Goal: Transaction & Acquisition: Purchase product/service

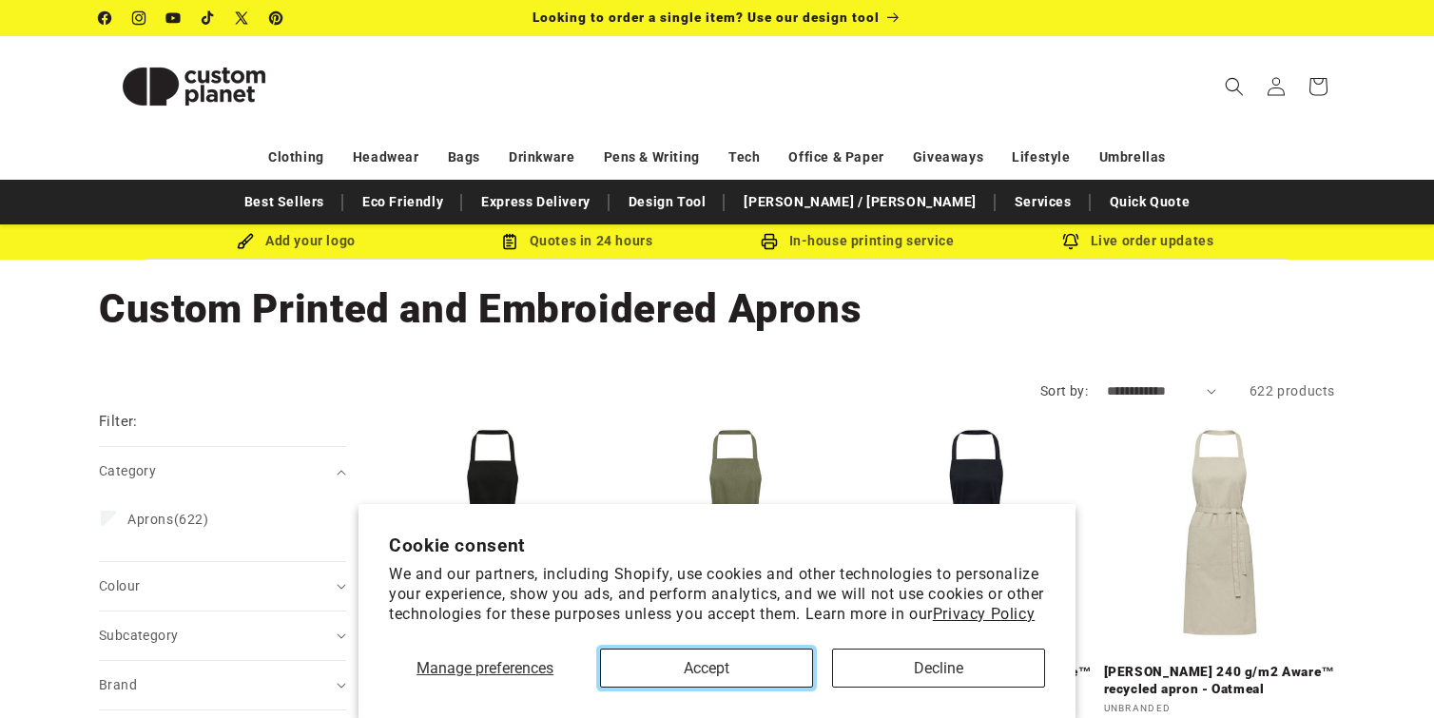
click at [750, 667] on button "Accept" at bounding box center [706, 667] width 213 height 39
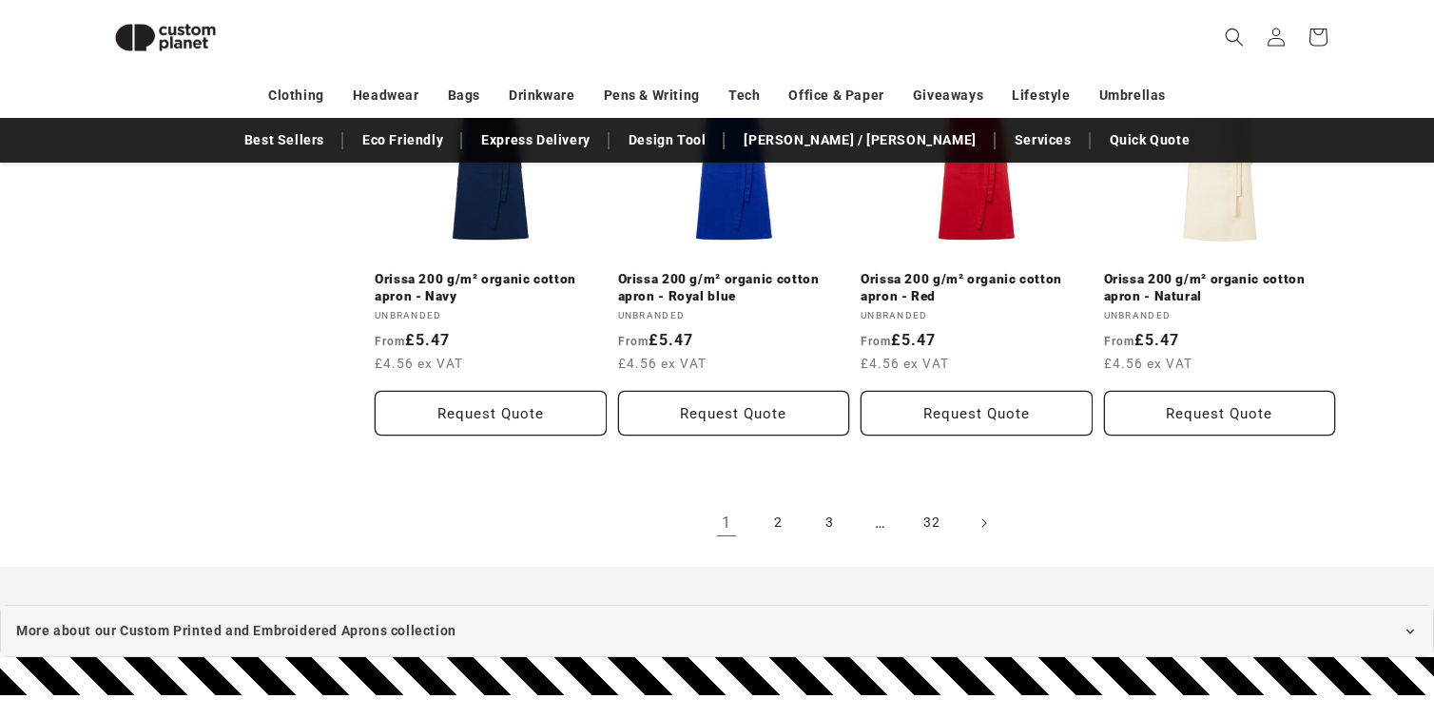
scroll to position [2134, 0]
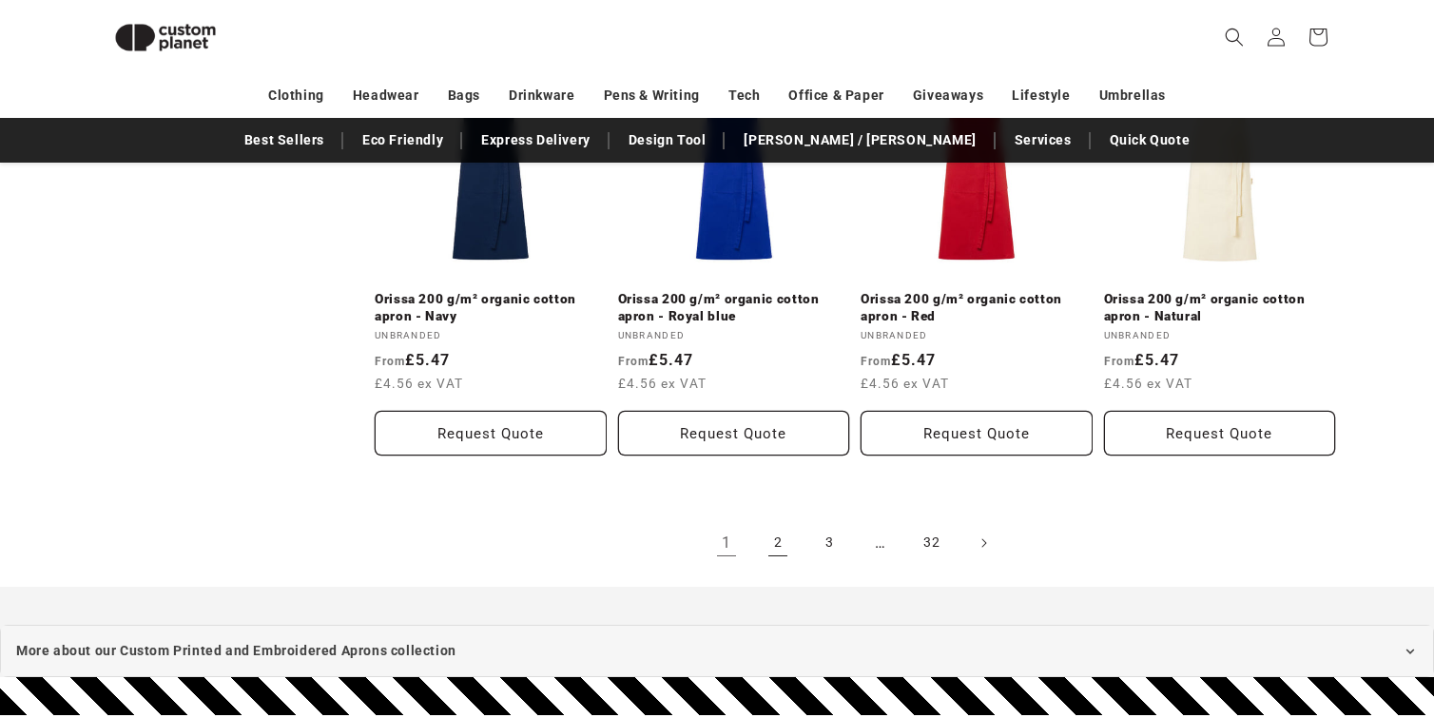
click at [785, 532] on link "2" at bounding box center [778, 543] width 42 height 42
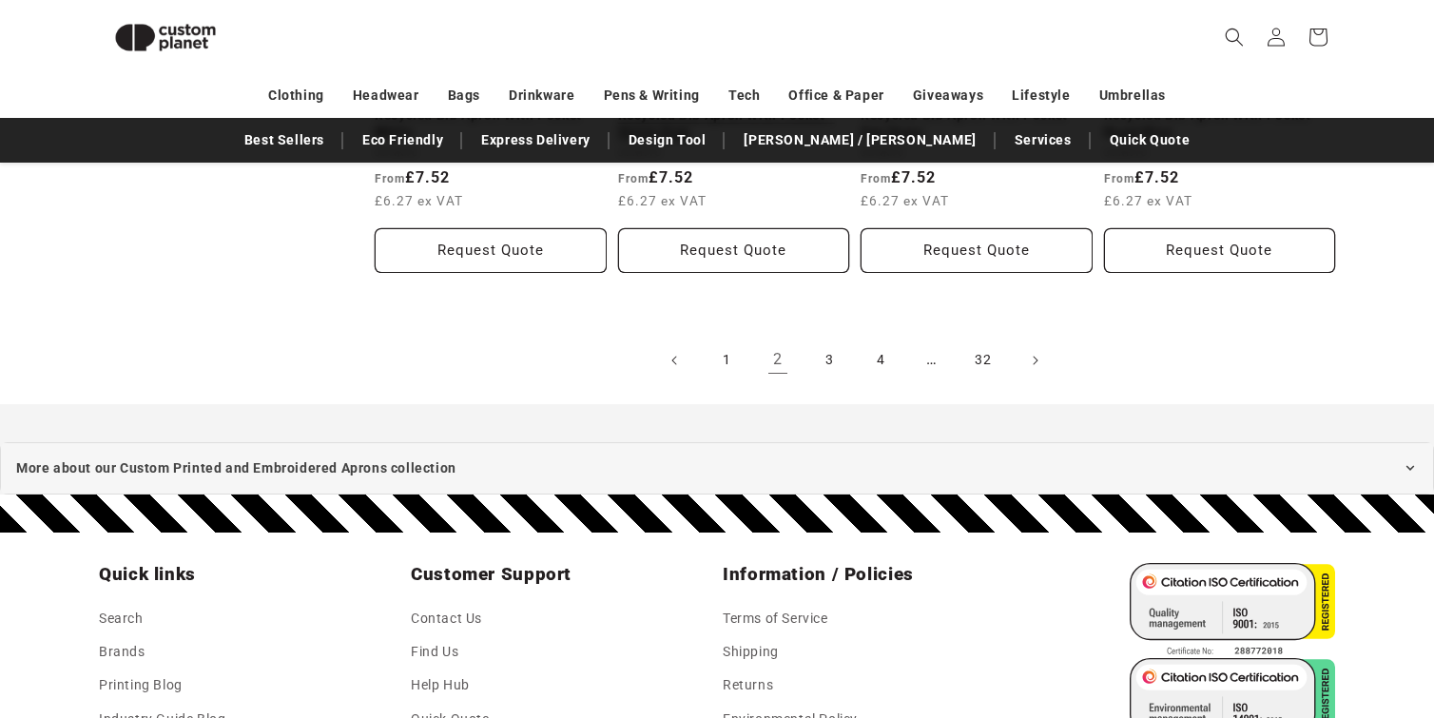
scroll to position [2303, 0]
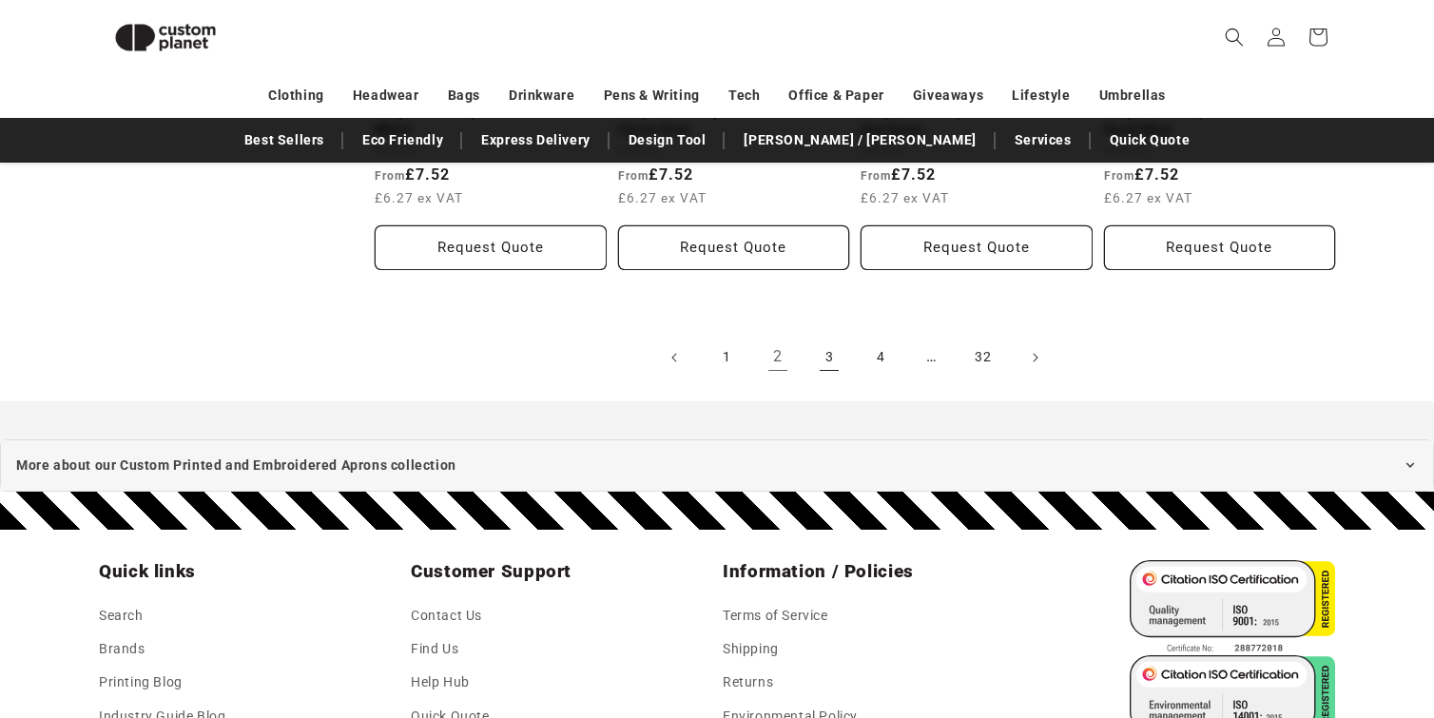
click at [837, 352] on link "3" at bounding box center [829, 358] width 42 height 42
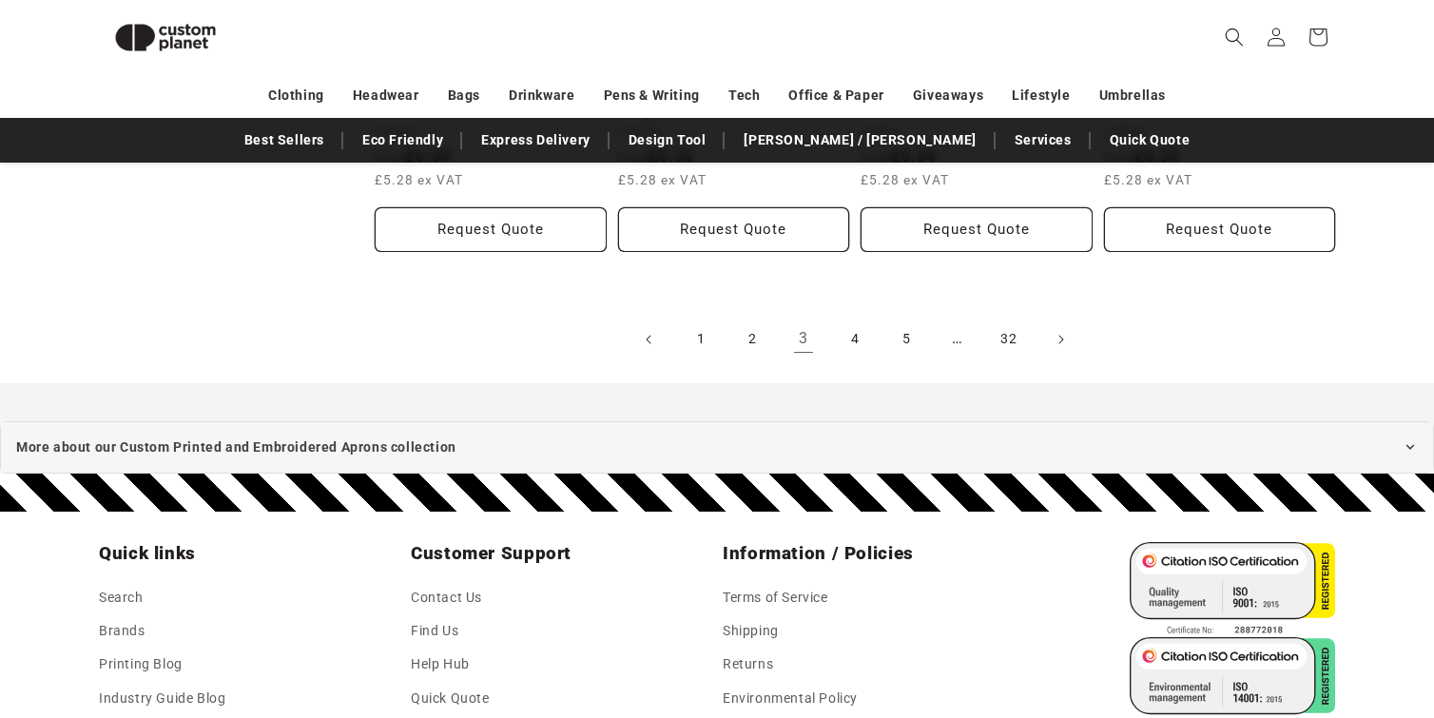
scroll to position [2330, 0]
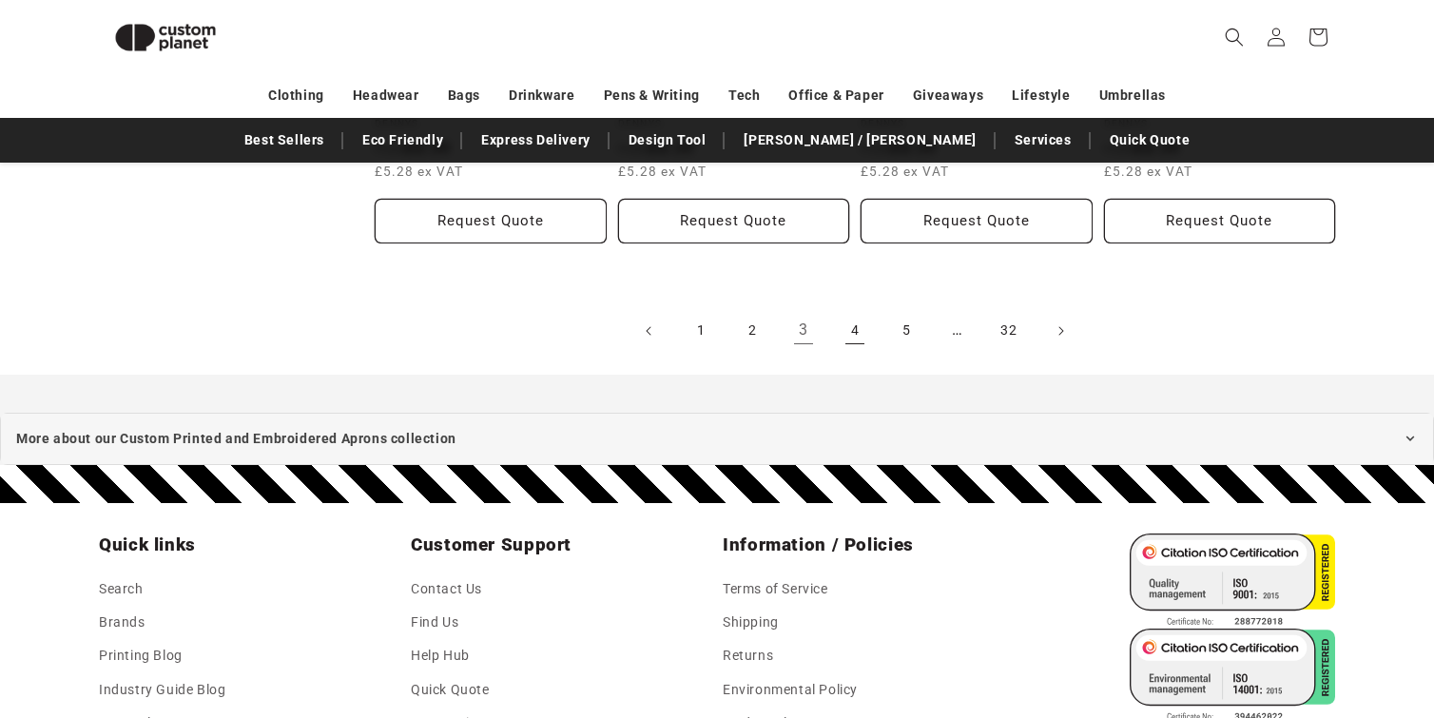
click at [852, 335] on link "4" at bounding box center [855, 331] width 42 height 42
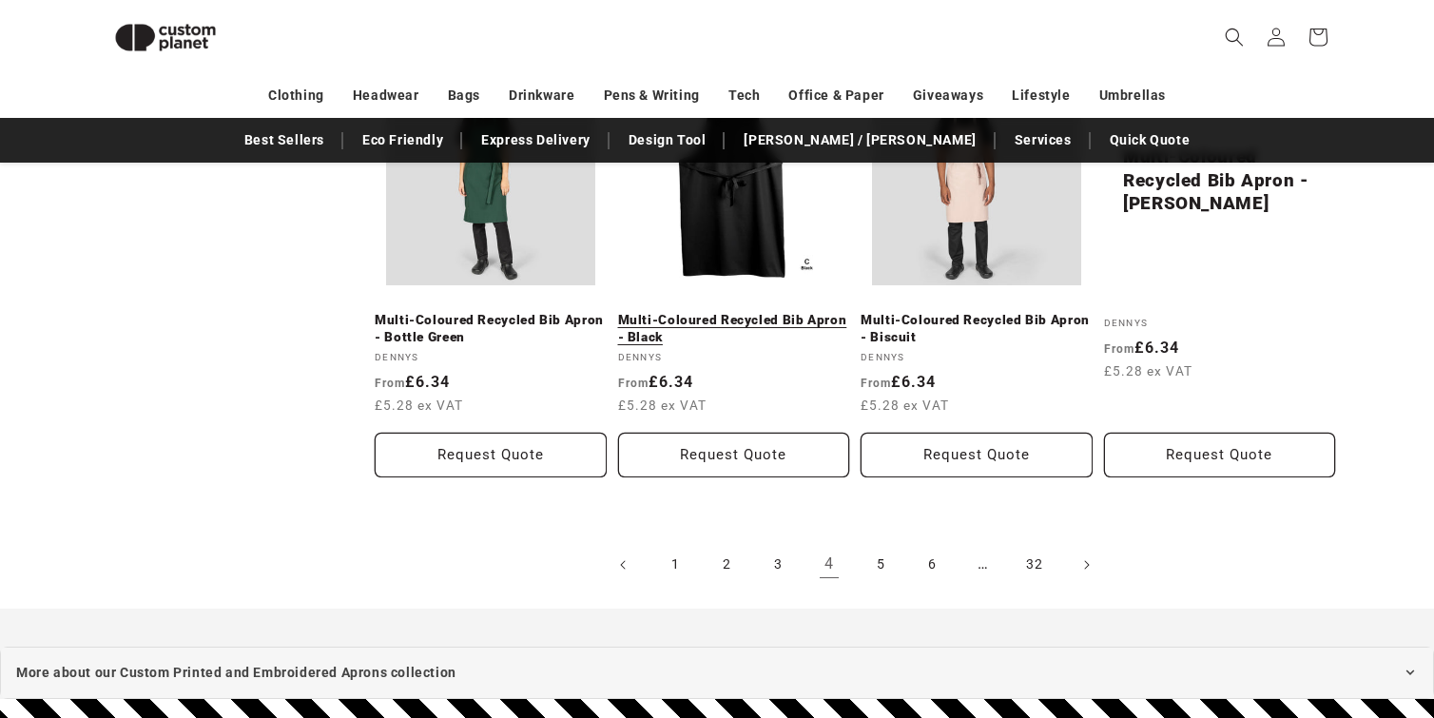
scroll to position [2138, 0]
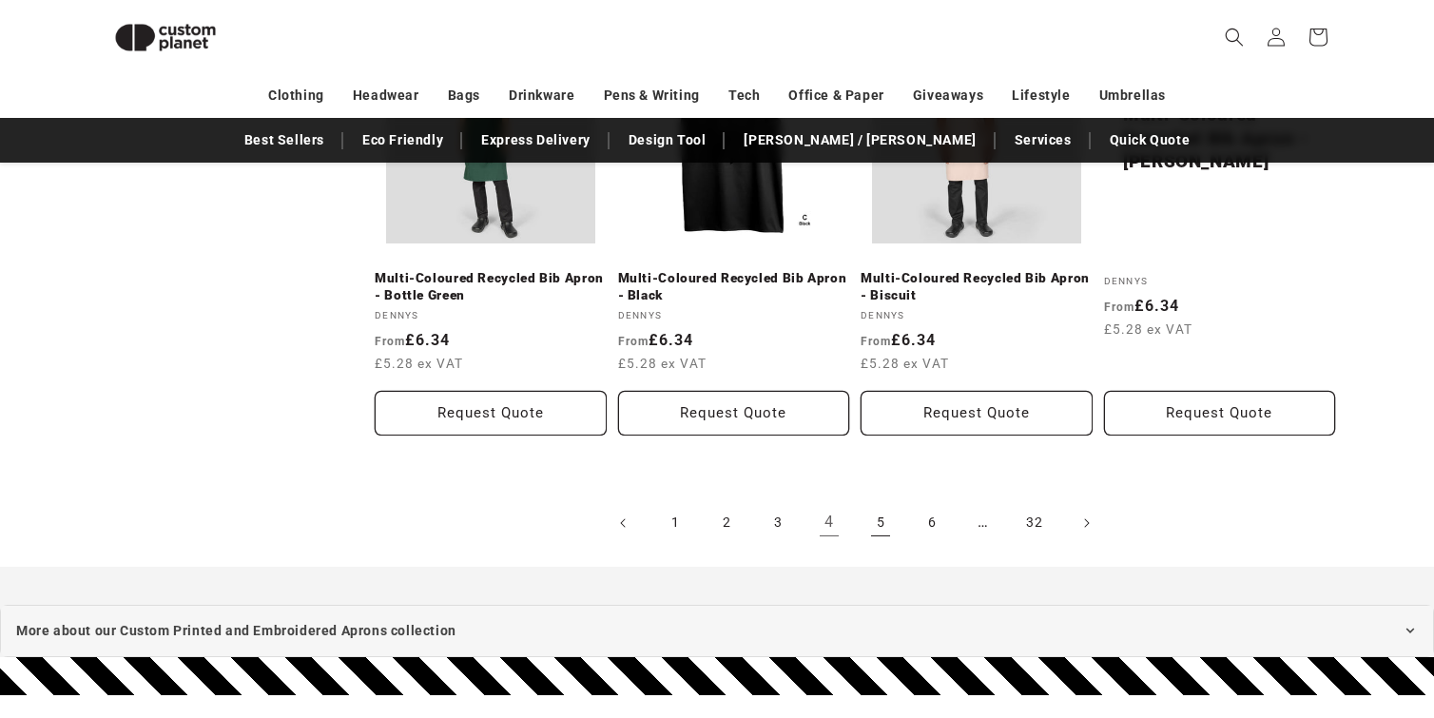
click at [875, 524] on link "5" at bounding box center [880, 523] width 42 height 42
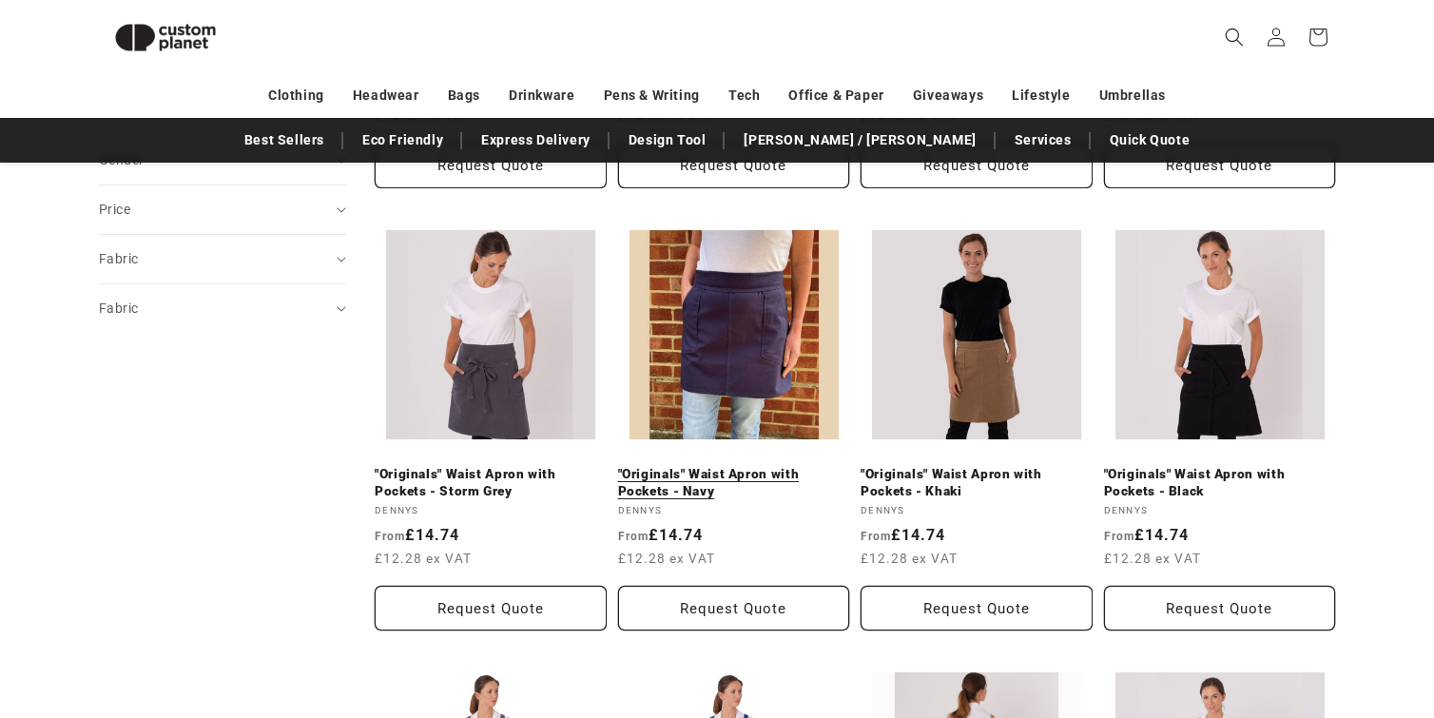
scroll to position [608, 0]
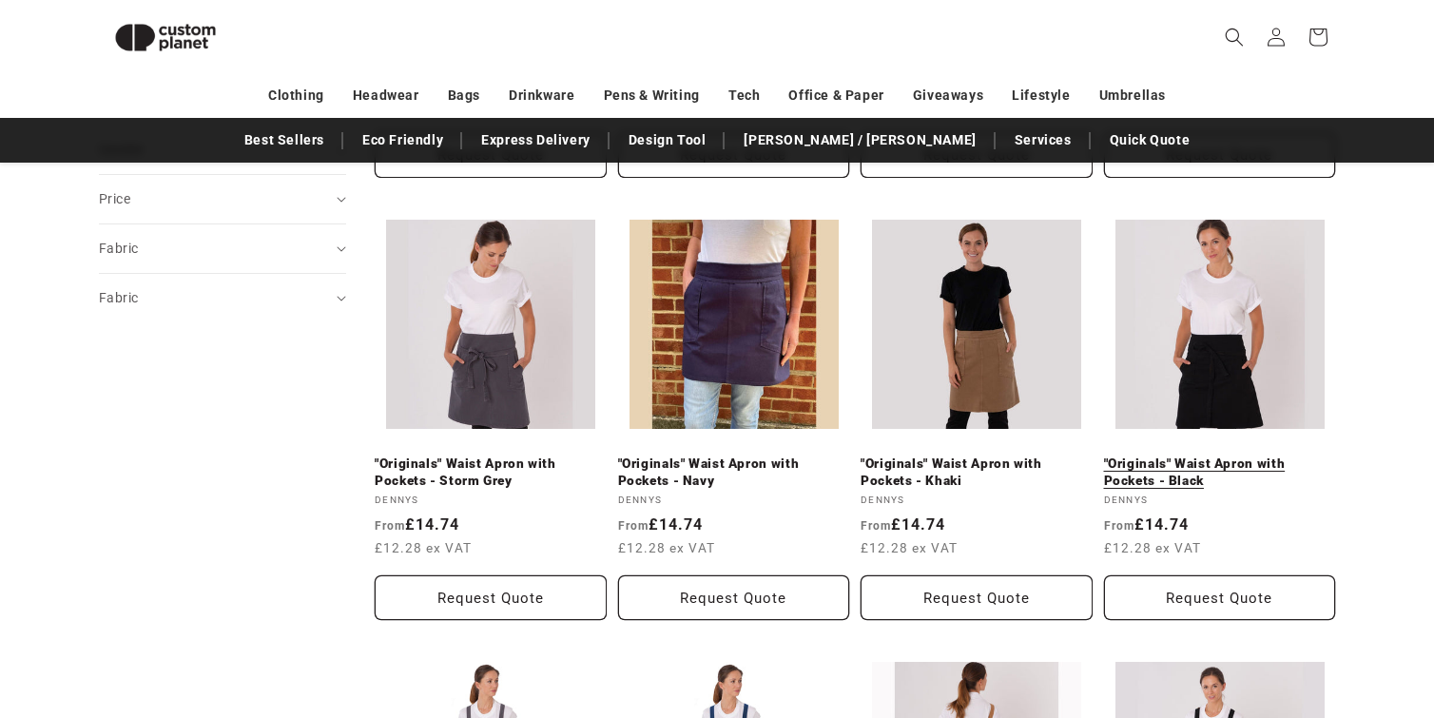
click at [1247, 455] on link ""Originals" Waist Apron with Pockets - Black" at bounding box center [1220, 471] width 232 height 33
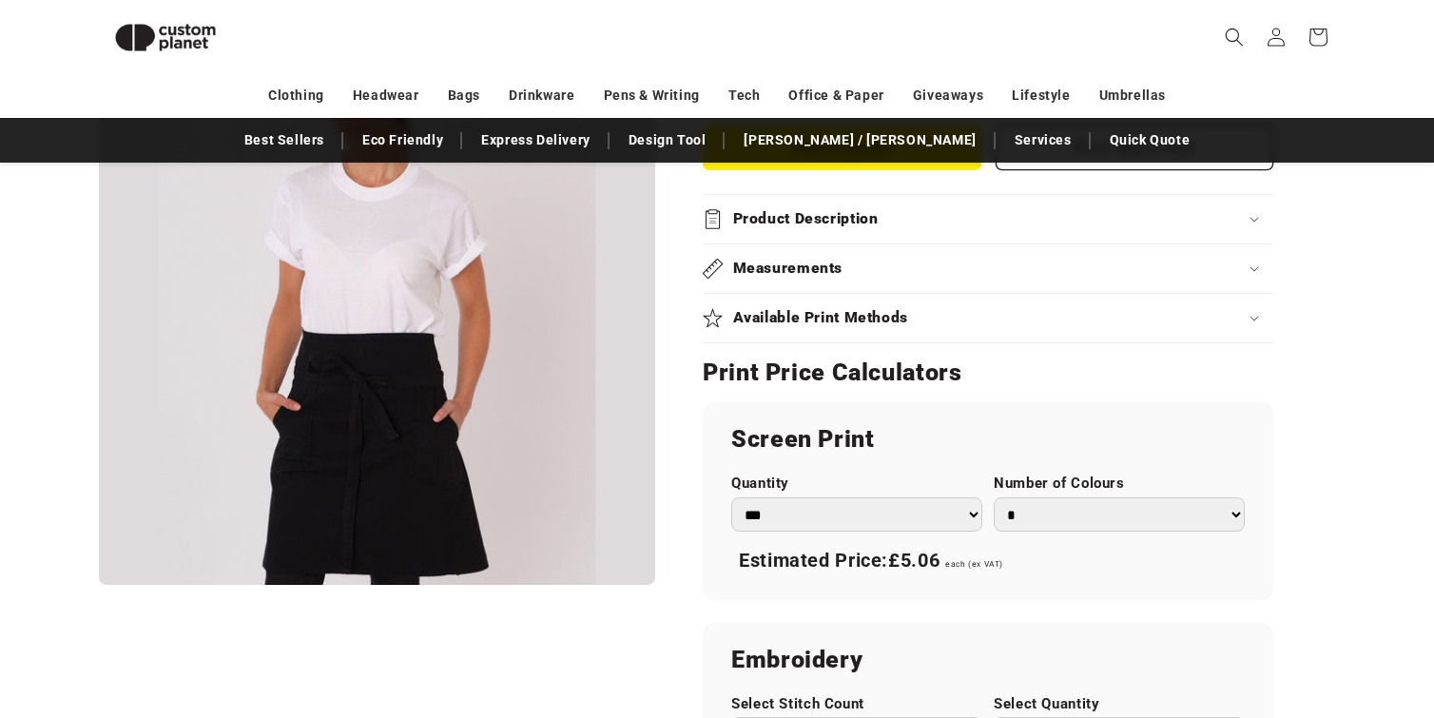
scroll to position [905, 0]
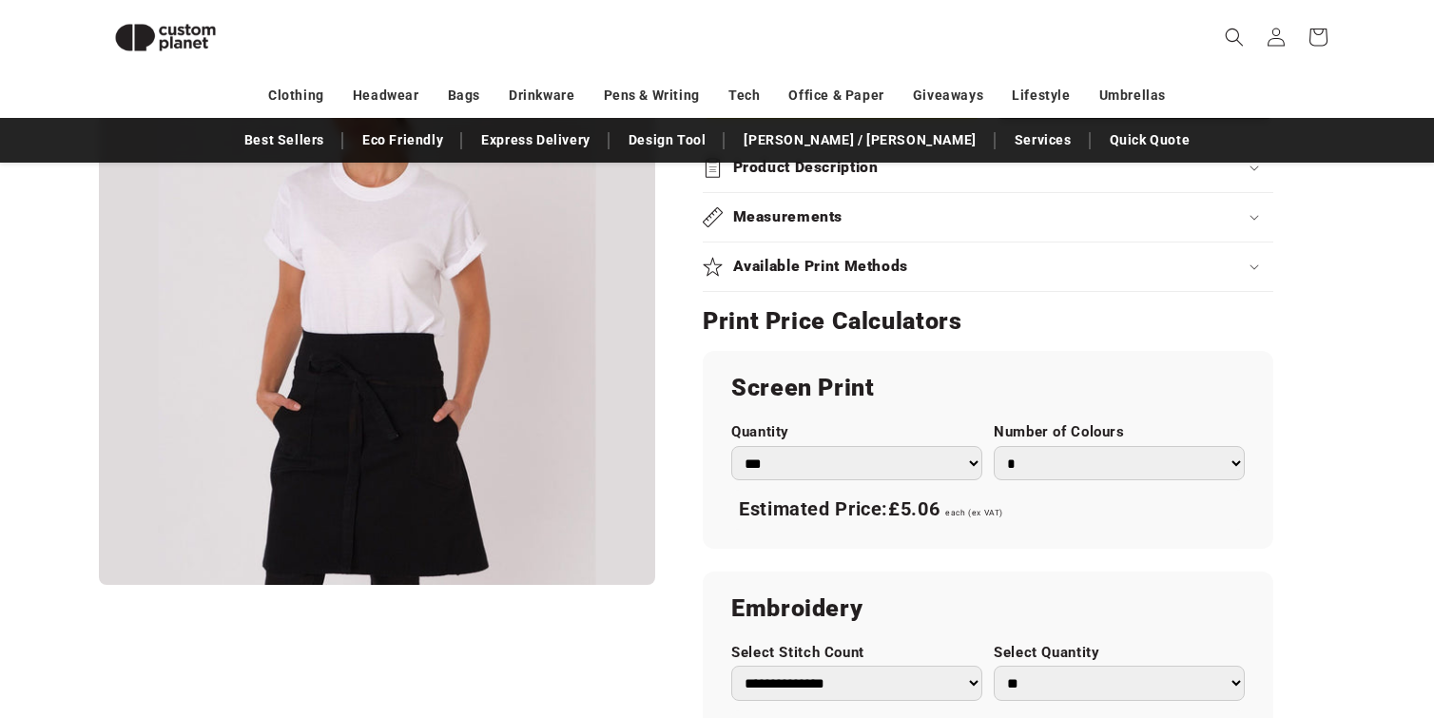
click at [910, 465] on select "*** *** *** **** **** **** ***** *****" at bounding box center [856, 463] width 251 height 35
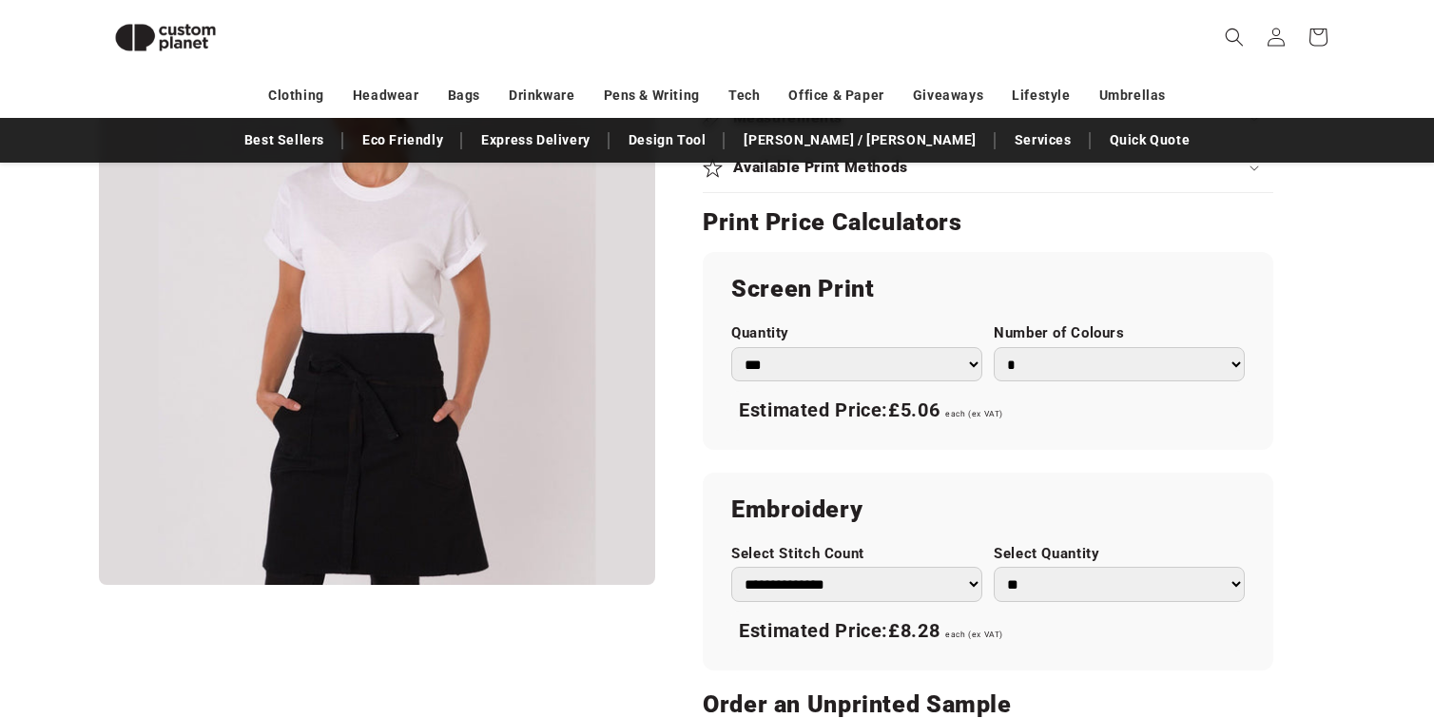
scroll to position [1007, 0]
